Goal: Task Accomplishment & Management: Use online tool/utility

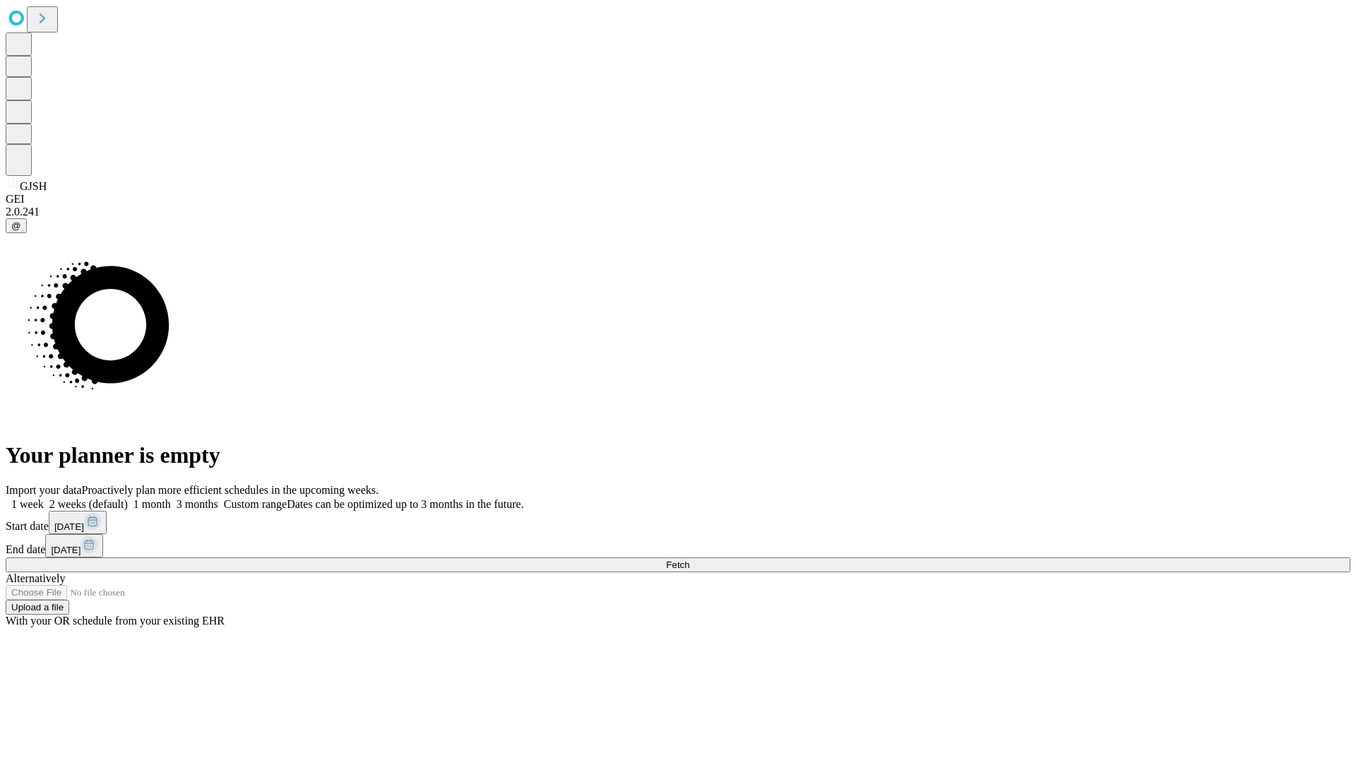
click at [689, 559] on span "Fetch" at bounding box center [677, 564] width 23 height 11
